Goal: Transaction & Acquisition: Purchase product/service

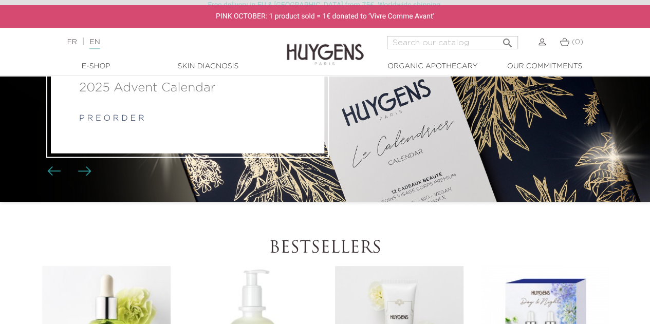
scroll to position [206, 0]
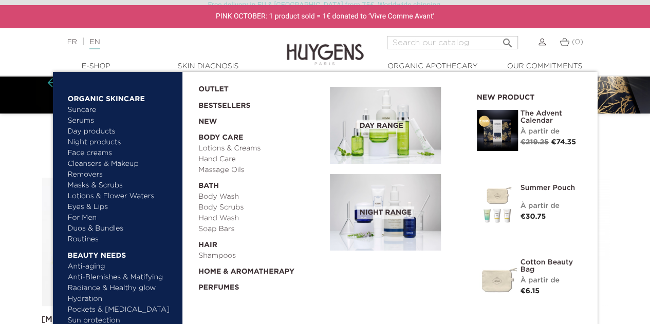
click at [94, 64] on link "  E-Shop" at bounding box center [96, 66] width 103 height 11
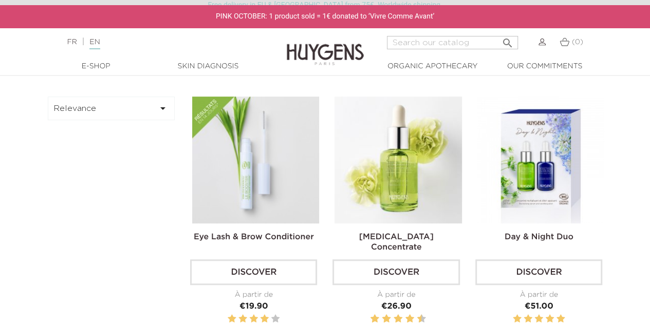
scroll to position [257, 0]
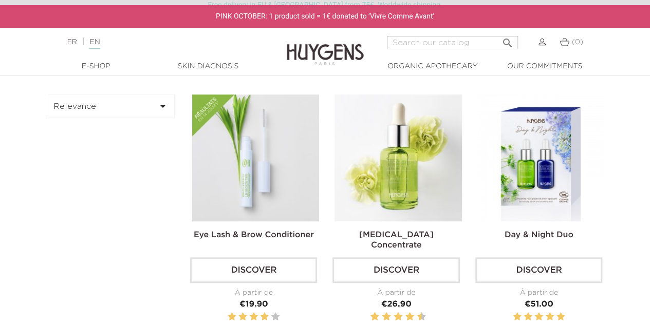
click at [160, 109] on icon "" at bounding box center [163, 106] width 12 height 12
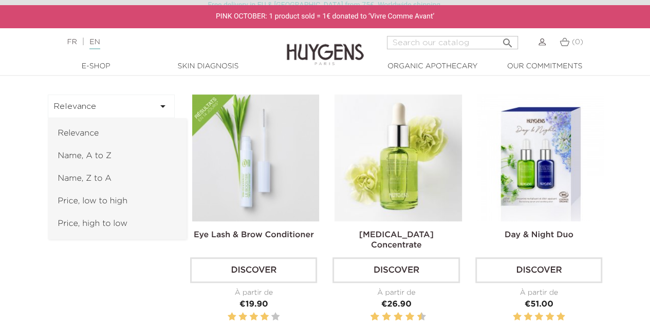
click at [160, 108] on icon "" at bounding box center [163, 106] width 12 height 12
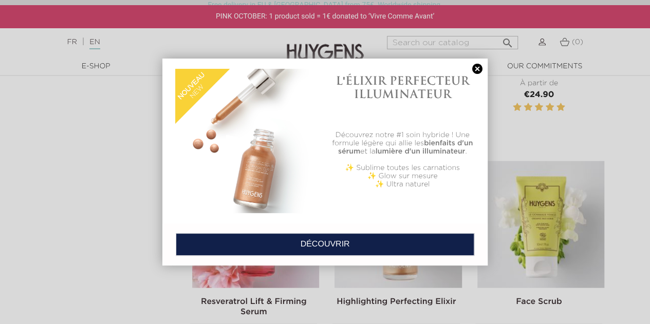
scroll to position [1028, 0]
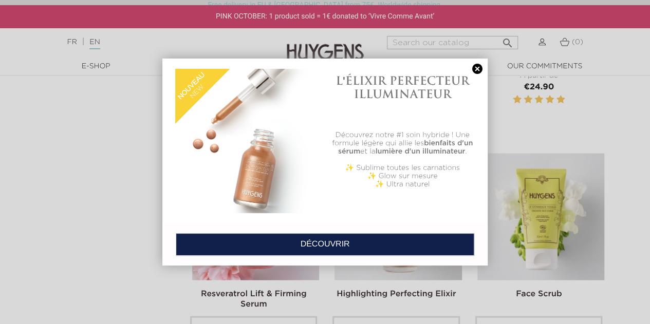
click at [476, 71] on link at bounding box center [477, 69] width 14 height 11
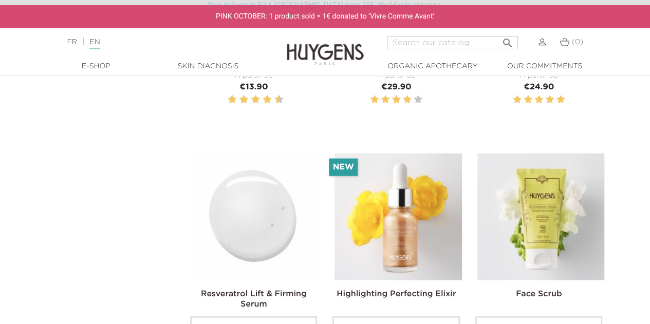
click at [259, 209] on img at bounding box center [255, 217] width 127 height 127
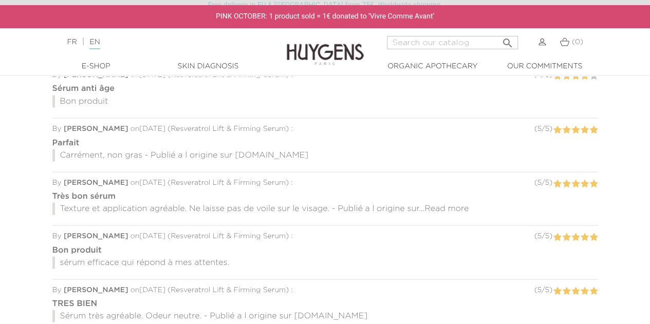
scroll to position [874, 0]
